Goal: Transaction & Acquisition: Purchase product/service

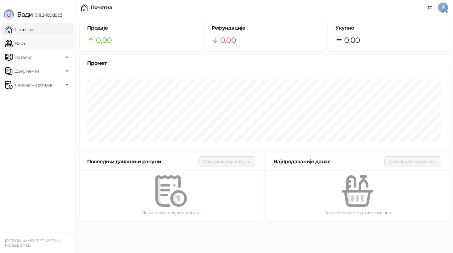
click at [23, 45] on link "Каса" at bounding box center [15, 43] width 20 height 13
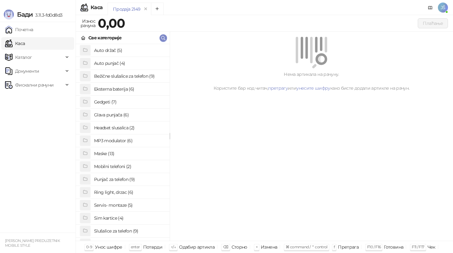
click at [121, 78] on h4 "Bežične slušalice za telefon (9)" at bounding box center [129, 76] width 71 height 10
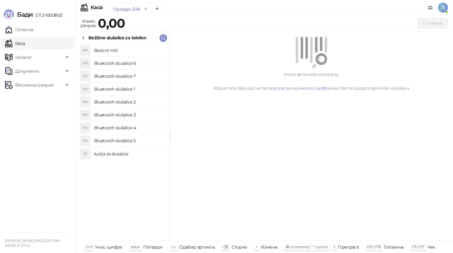
click at [140, 126] on h4 "Bluetooth slušalice 4" at bounding box center [129, 128] width 71 height 10
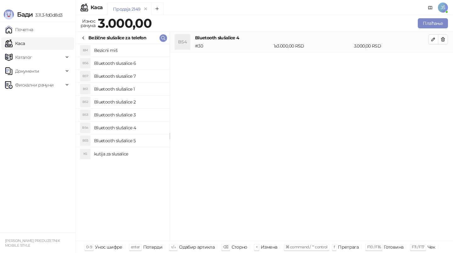
click at [138, 117] on h4 "Bluetooth slušalice 3" at bounding box center [129, 115] width 71 height 10
click at [442, 37] on icon "button" at bounding box center [443, 39] width 3 height 4
click at [439, 21] on button "Плаћање" at bounding box center [433, 23] width 30 height 10
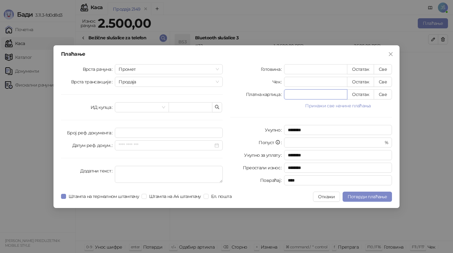
click at [312, 94] on input "*" at bounding box center [316, 94] width 63 height 9
click at [380, 95] on button "Све" at bounding box center [383, 94] width 18 height 10
type input "****"
click at [369, 197] on span "Потврди плаћање" at bounding box center [367, 197] width 39 height 6
